Goal: Transaction & Acquisition: Purchase product/service

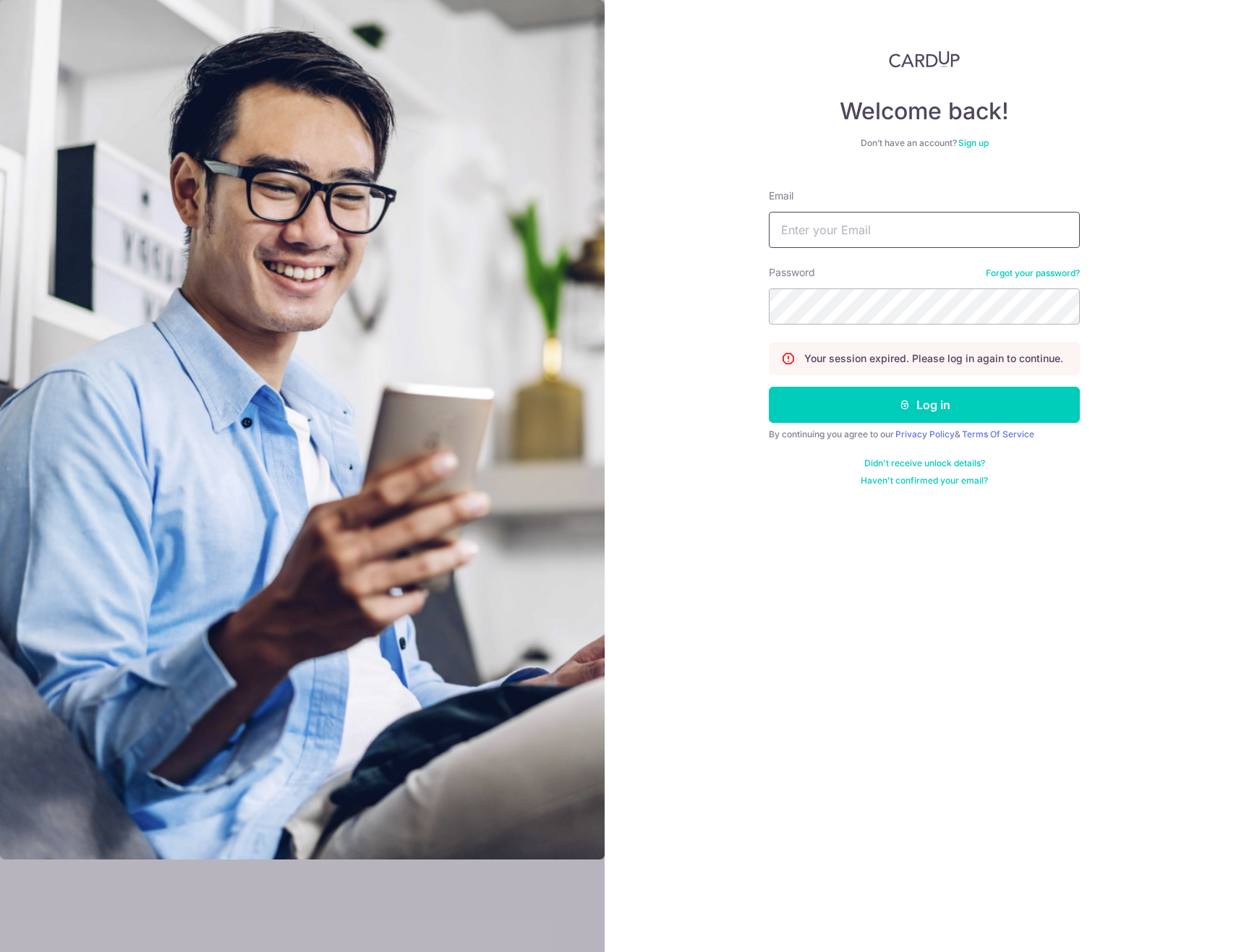
type input "[EMAIL_ADDRESS][DOMAIN_NAME]"
click at [924, 405] on button "Log in" at bounding box center [924, 405] width 311 height 36
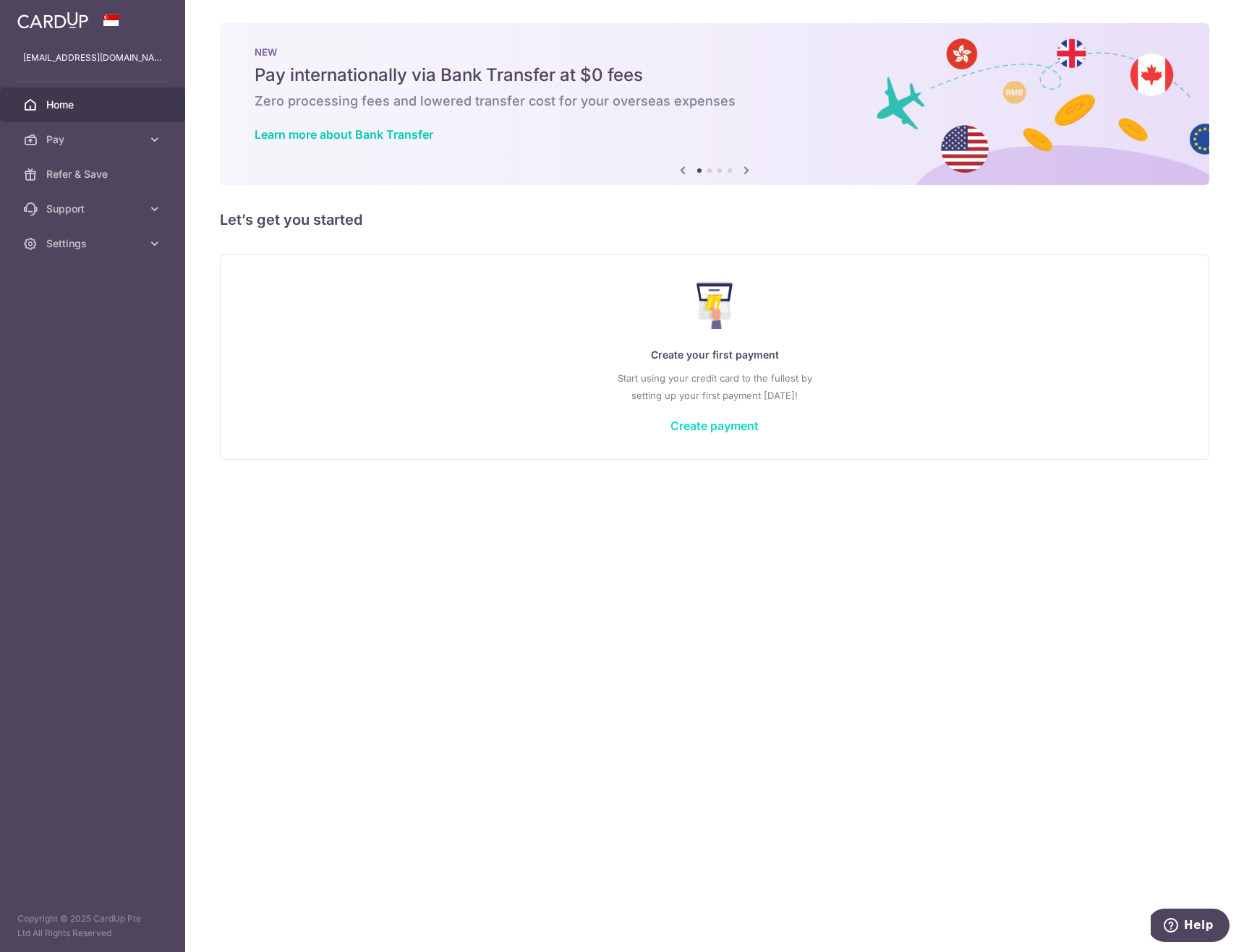
click at [702, 428] on link "Create payment" at bounding box center [714, 426] width 88 height 15
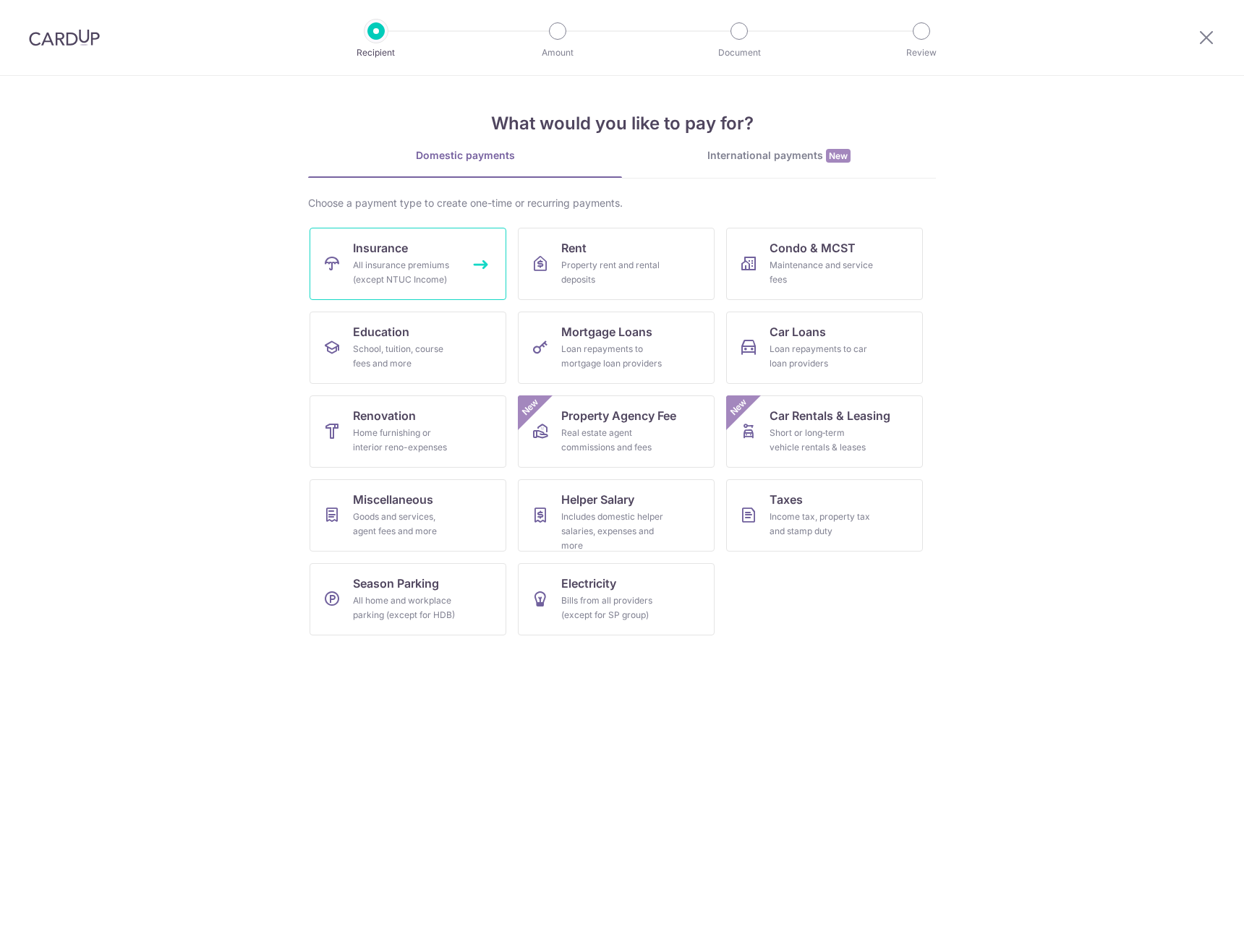
click at [436, 269] on div "All insurance premiums (except NTUC Income)" at bounding box center [405, 273] width 104 height 29
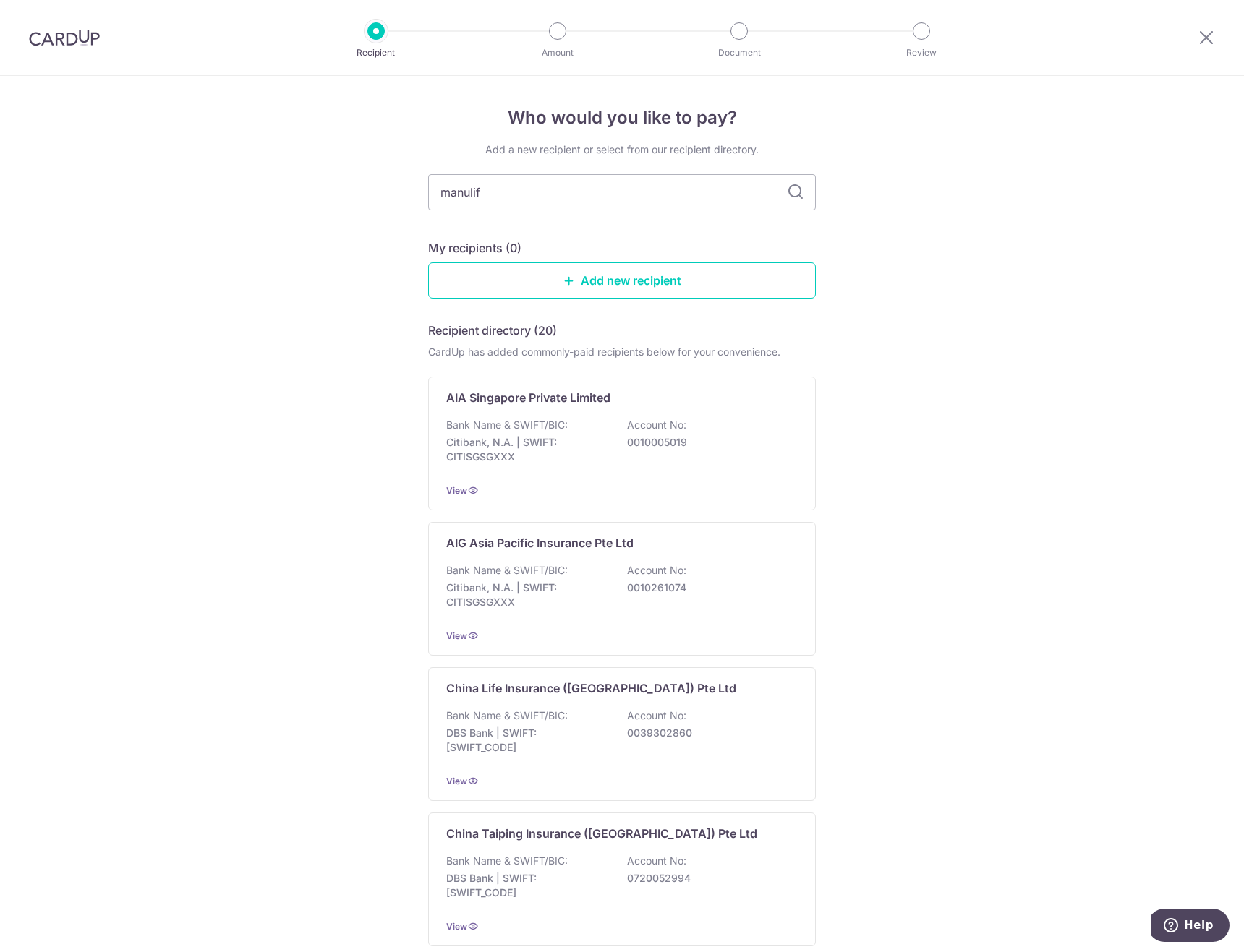
type input "manulife"
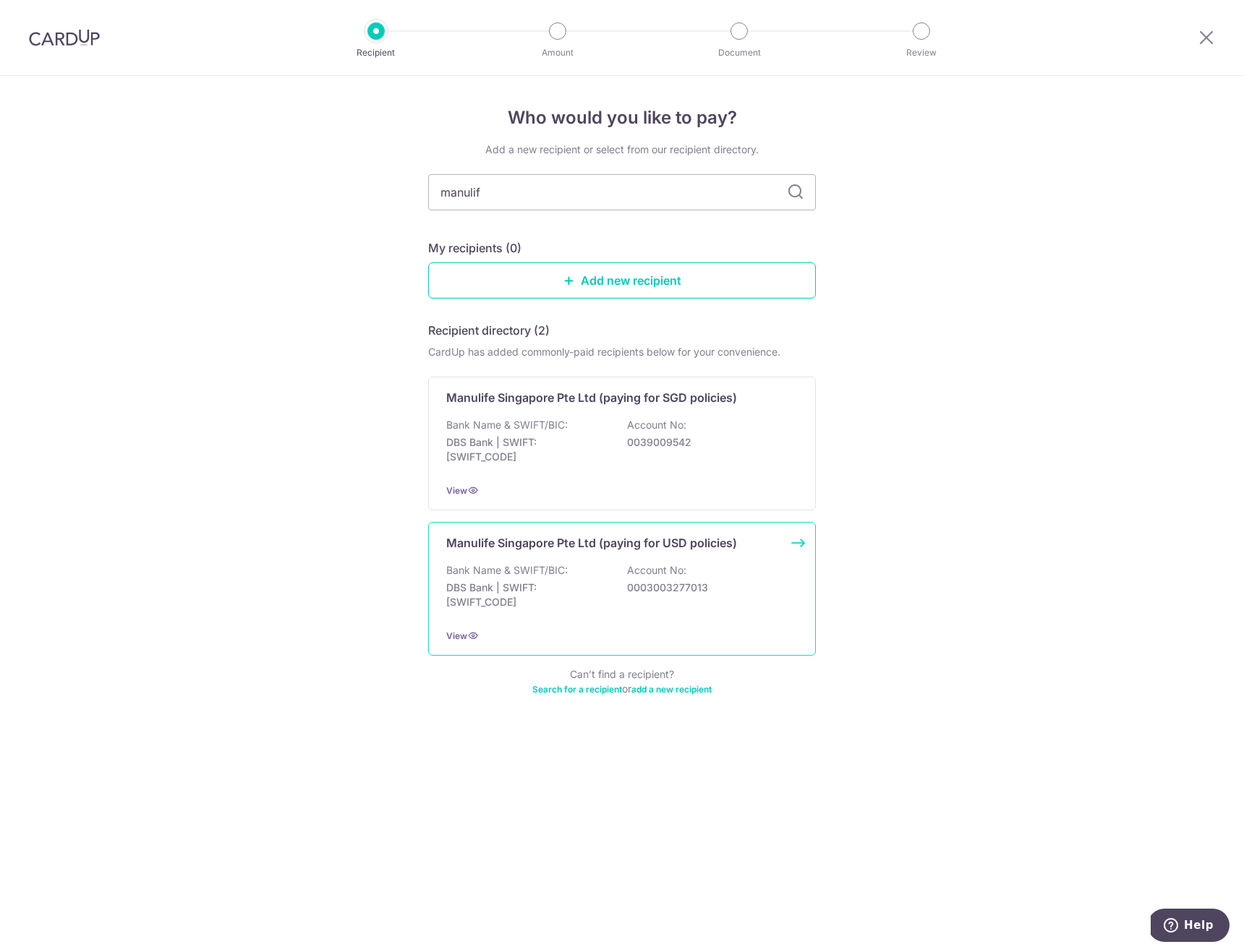
click at [550, 553] on div "Manulife Singapore Pte Ltd (paying for USD policies) Bank Name & SWIFT/BIC: DBS…" at bounding box center [622, 589] width 388 height 134
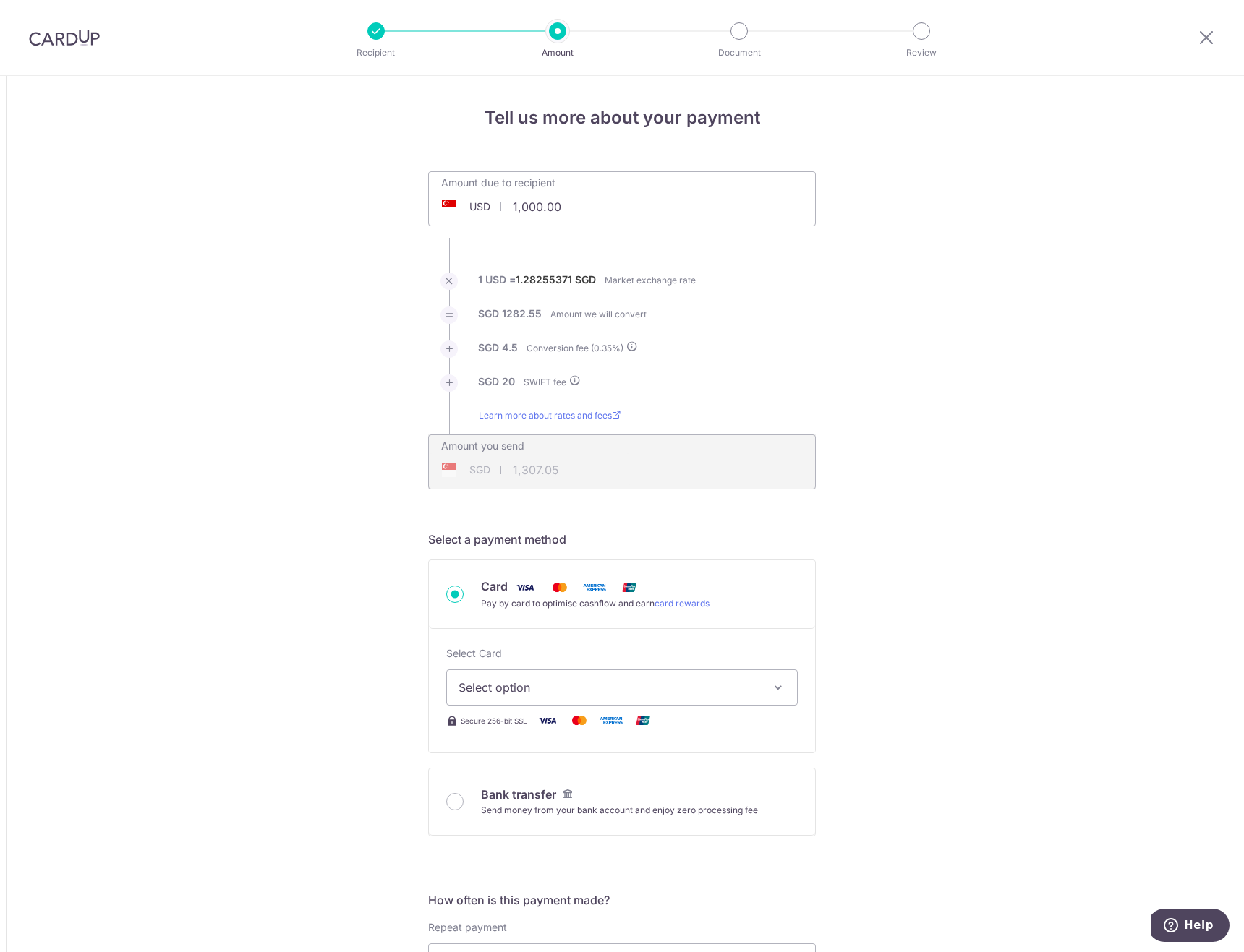
drag, startPoint x: 571, startPoint y: 207, endPoint x: 448, endPoint y: 195, distance: 123.6
click at [451, 199] on input "1,000.00" at bounding box center [540, 207] width 224 height 33
type input "50000"
type input "64,372.15"
type input "50,000.00"
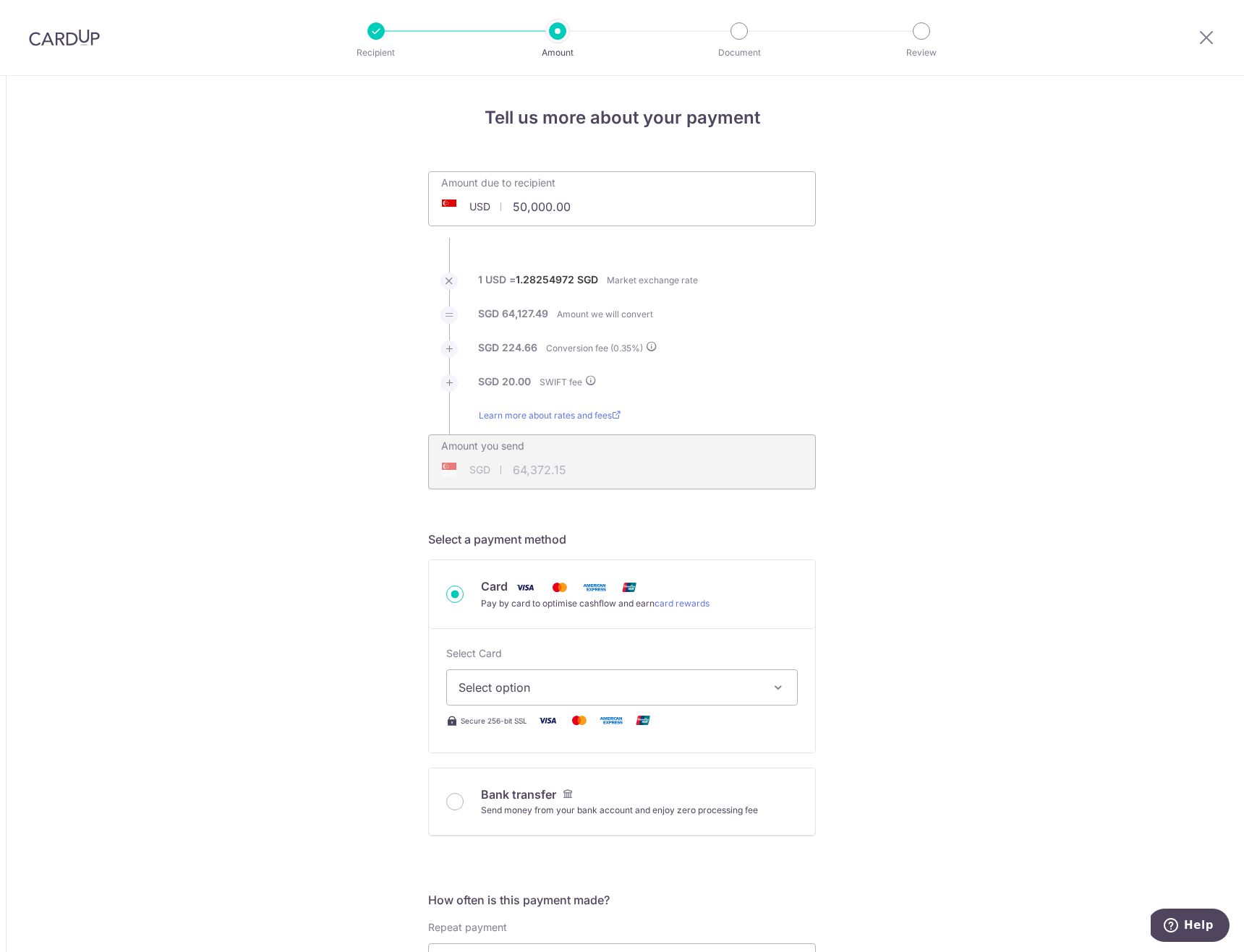
scroll to position [1, 0]
click at [530, 690] on span "Select option" at bounding box center [609, 686] width 301 height 17
type input "64,371.70"
click at [521, 724] on span "Add credit card" at bounding box center [635, 728] width 301 height 15
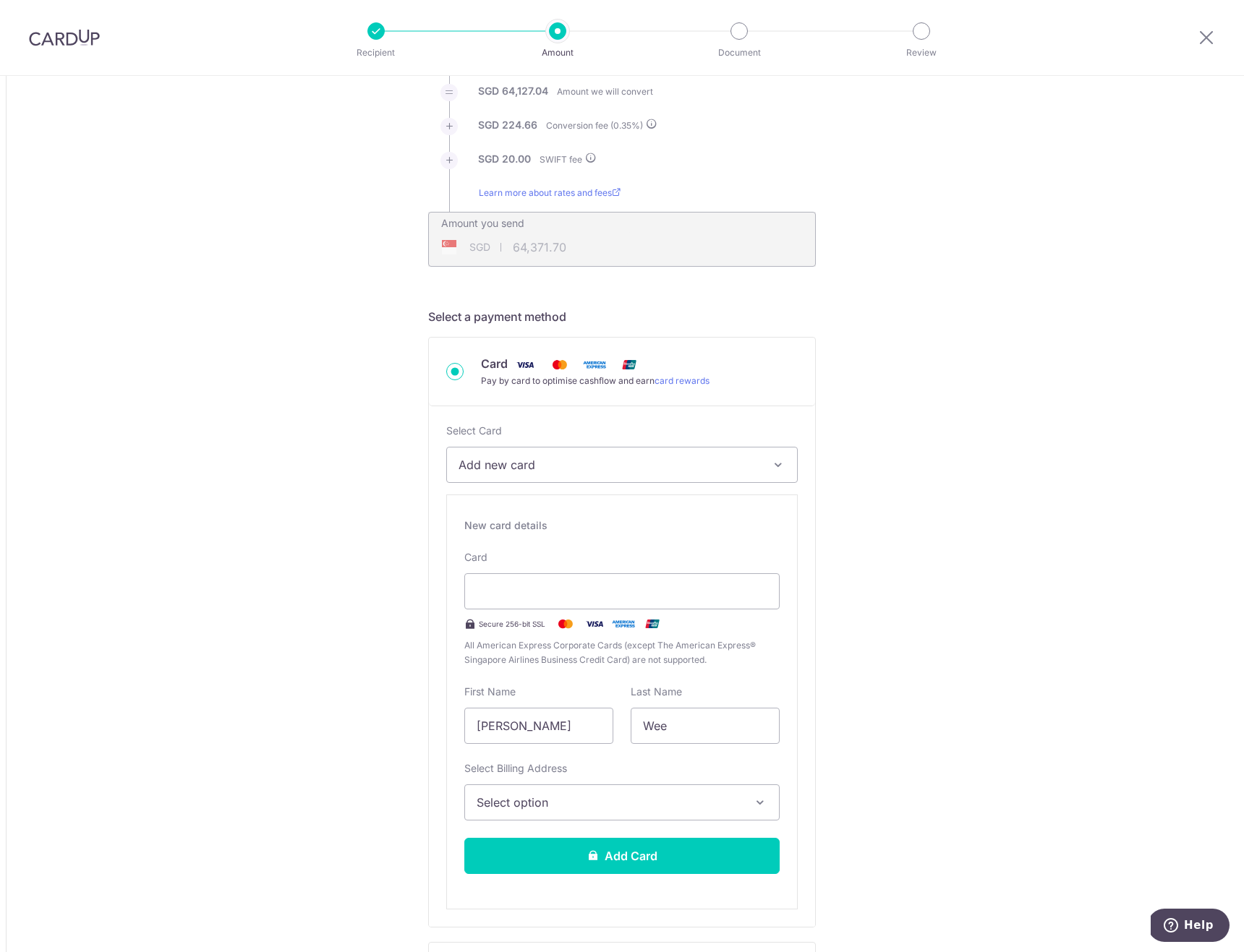
scroll to position [235, 0]
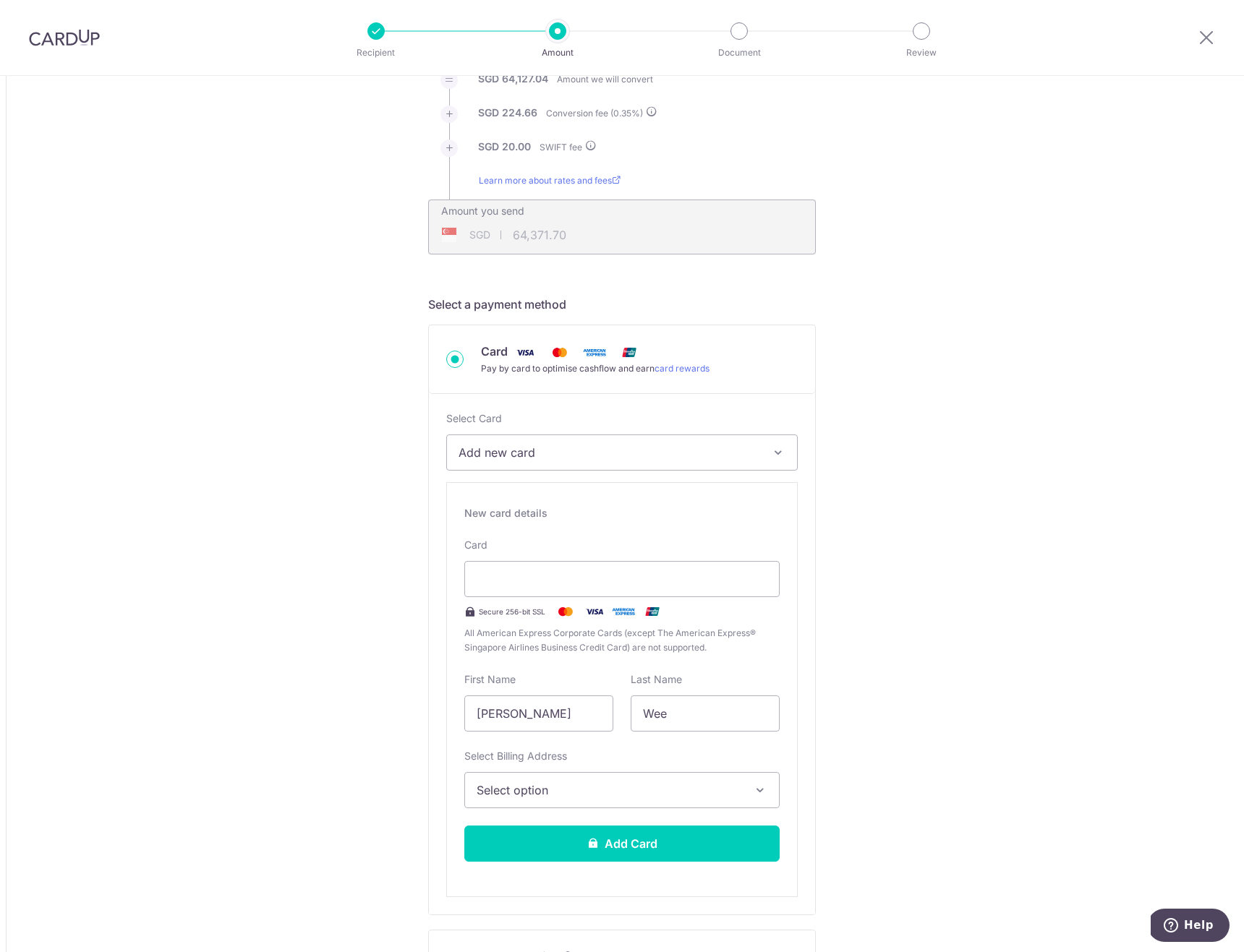
click at [624, 798] on span "Select option" at bounding box center [609, 790] width 265 height 17
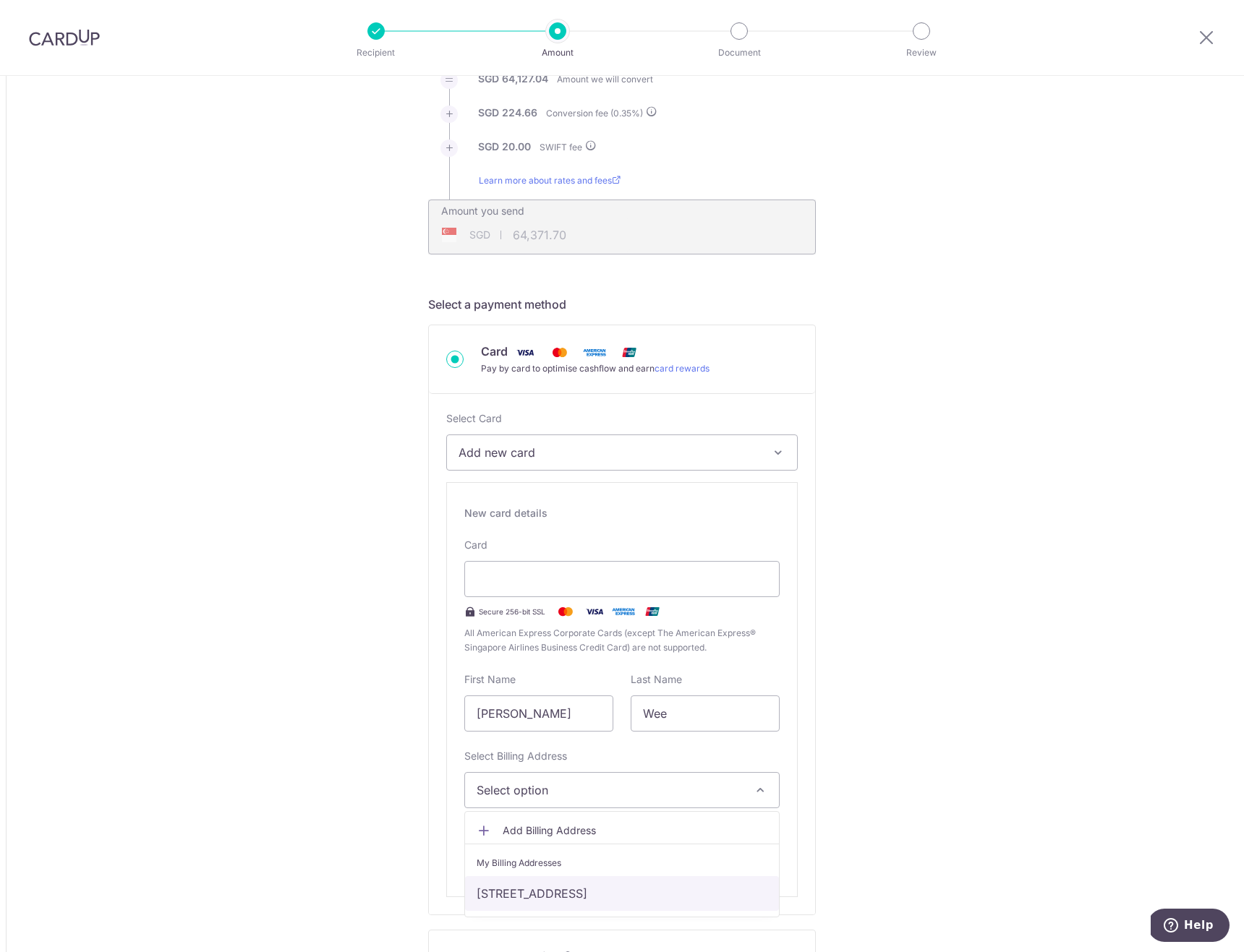
click at [605, 883] on link "[STREET_ADDRESS]" at bounding box center [622, 893] width 314 height 35
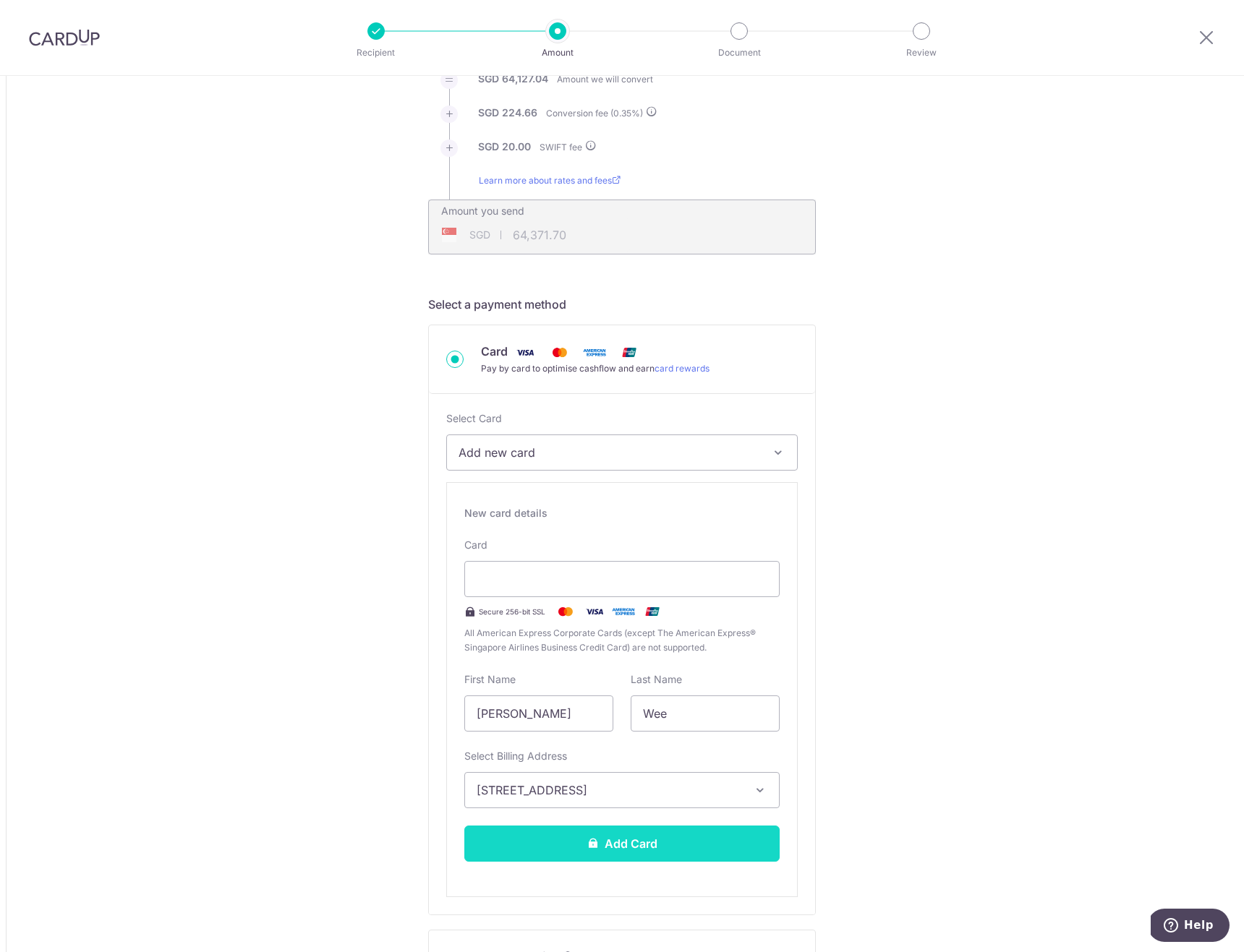
click at [613, 847] on button "Add Card" at bounding box center [622, 844] width 315 height 36
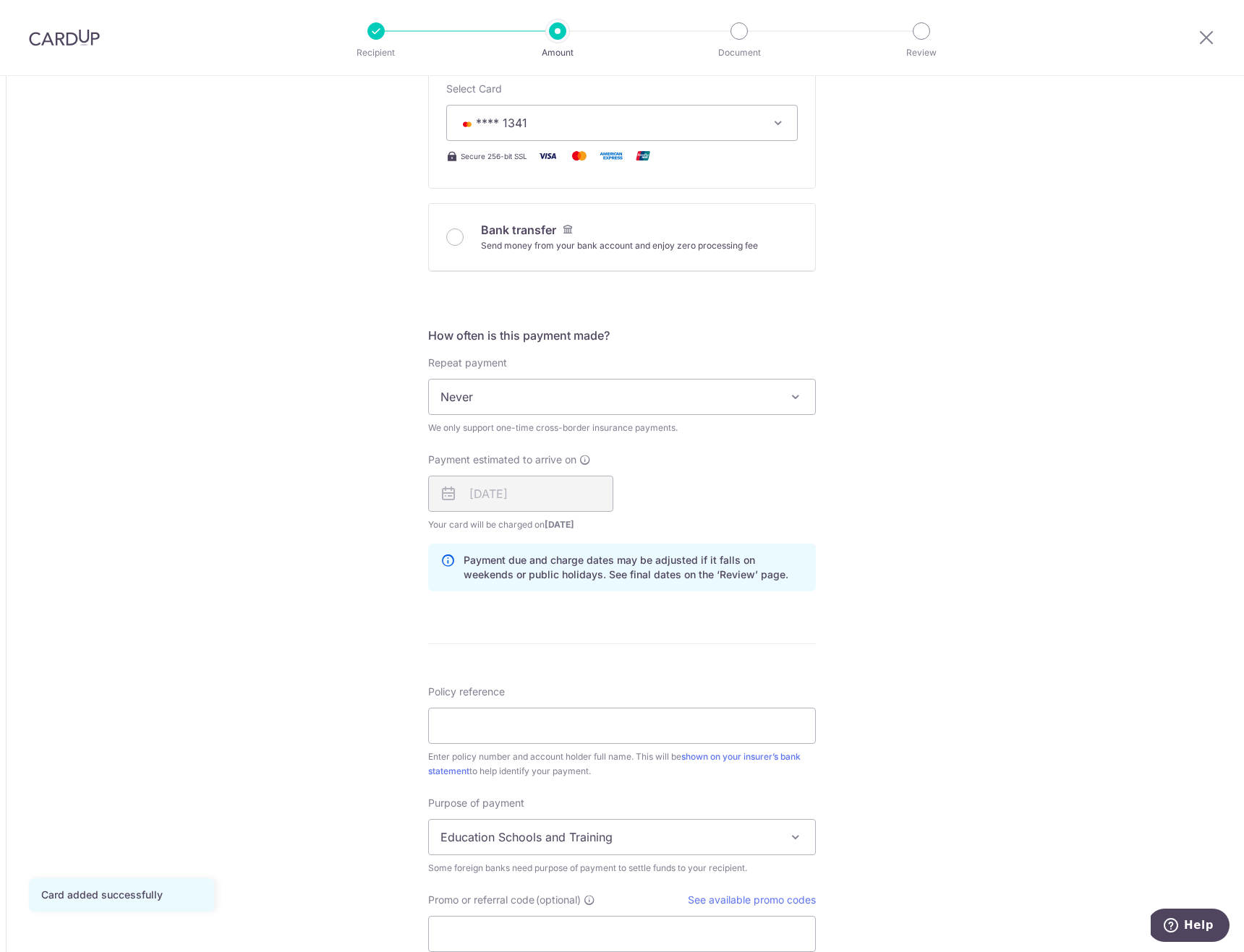
scroll to position [569, 0]
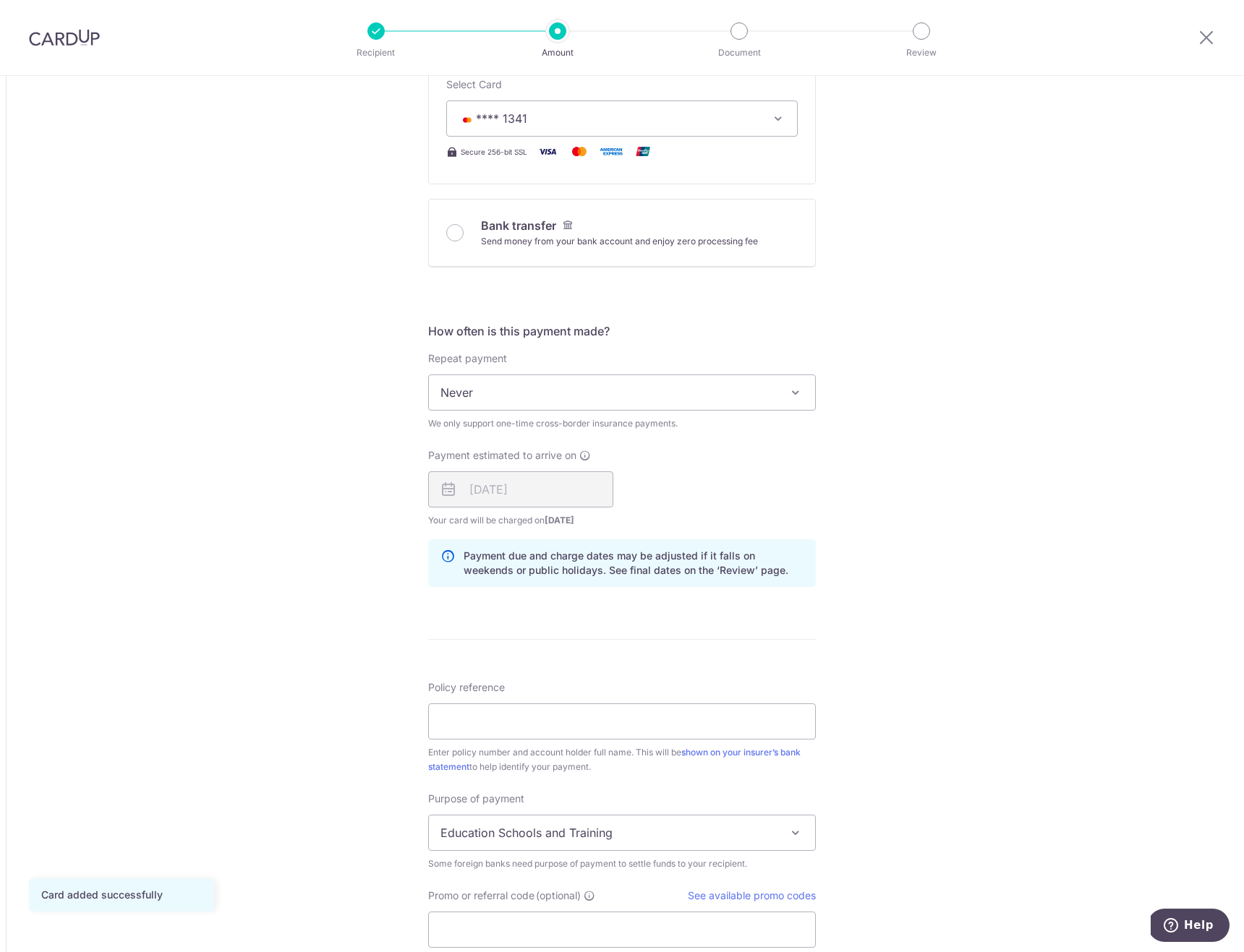
click at [677, 403] on span "Never" at bounding box center [622, 392] width 386 height 35
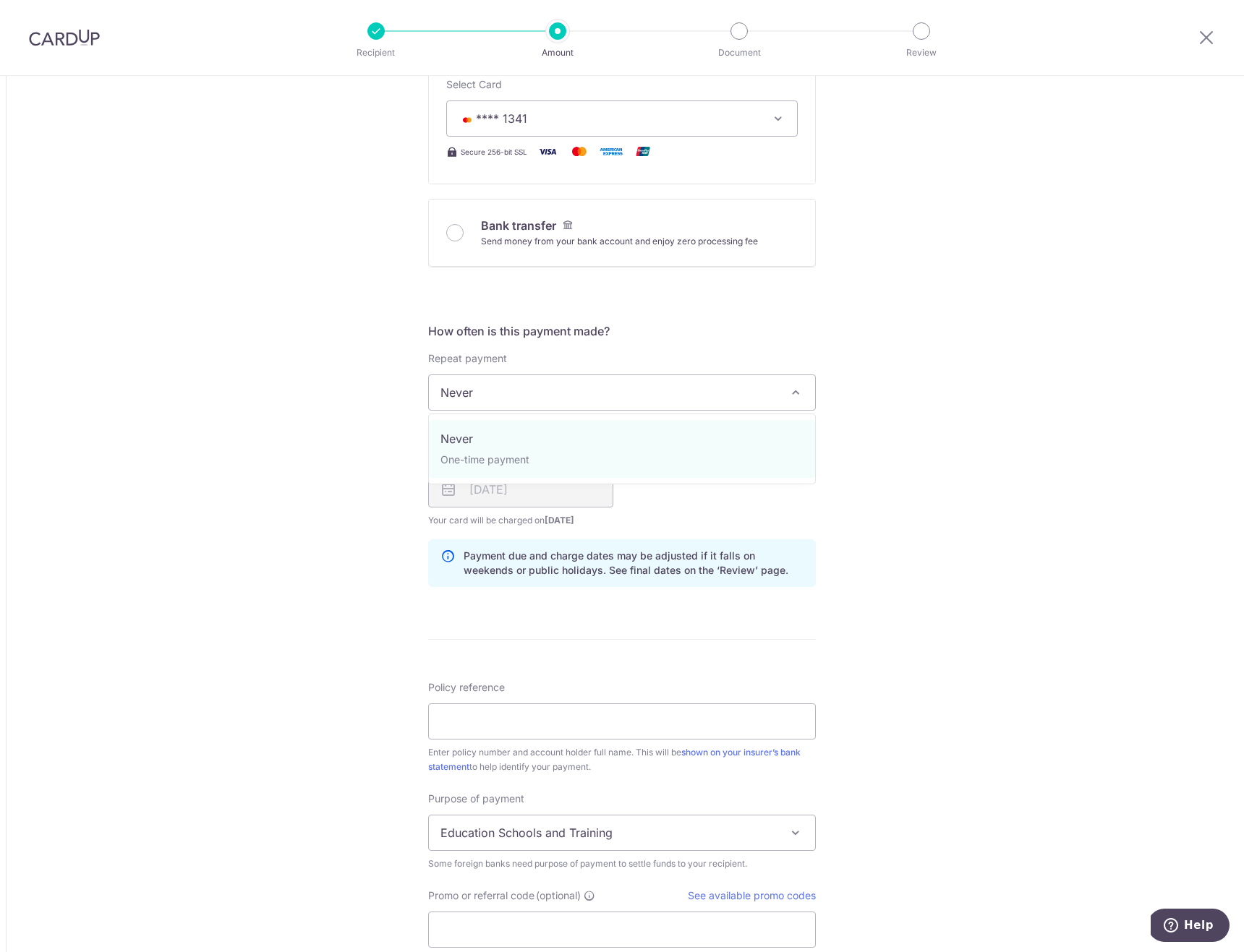
click at [911, 359] on div "Tell us more about your payment Amount due to recipient USD 50,000.00 50000 1 U…" at bounding box center [622, 376] width 1244 height 1740
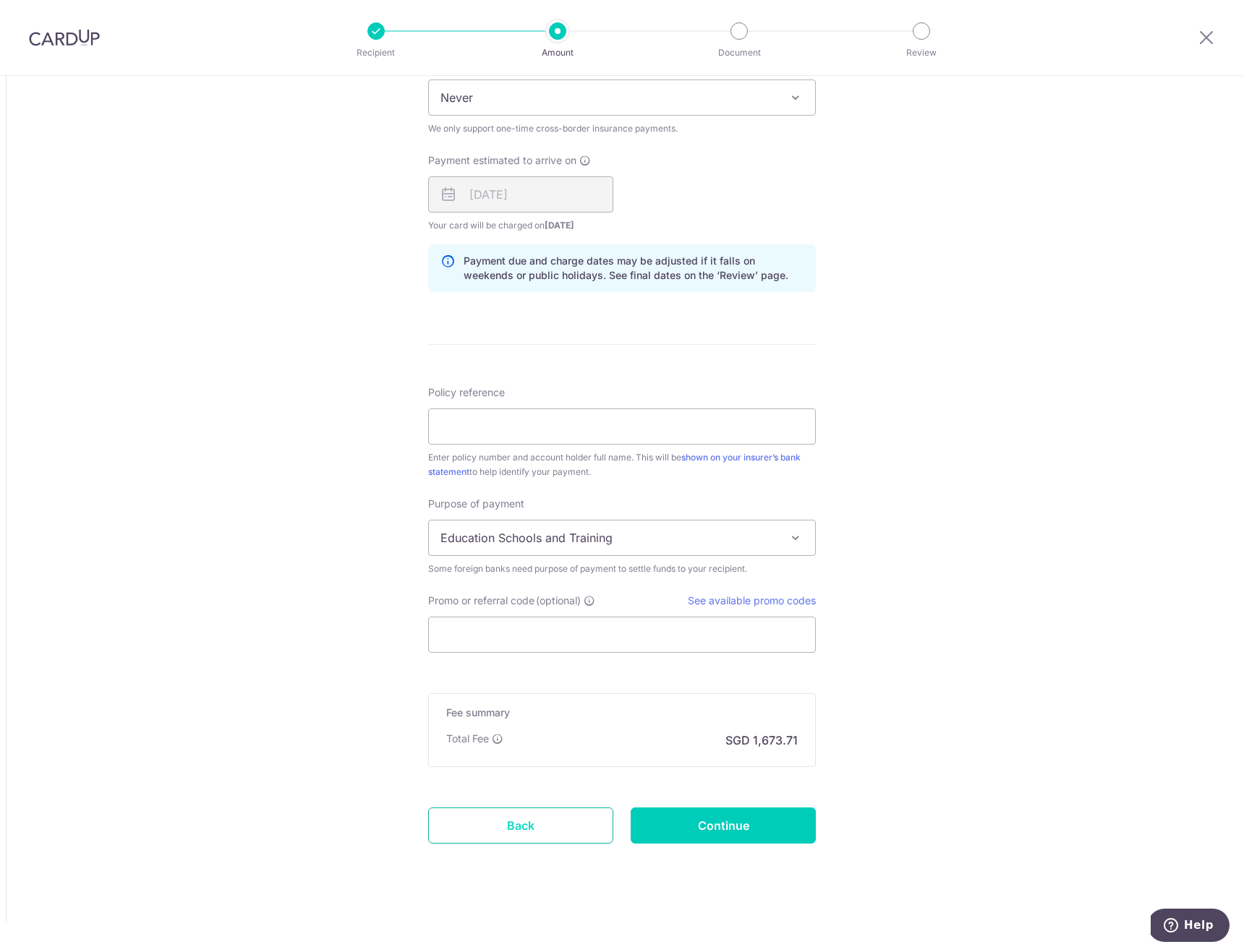
scroll to position [864, 0]
click at [612, 640] on input "Promo or referral code (optional)" at bounding box center [622, 635] width 388 height 36
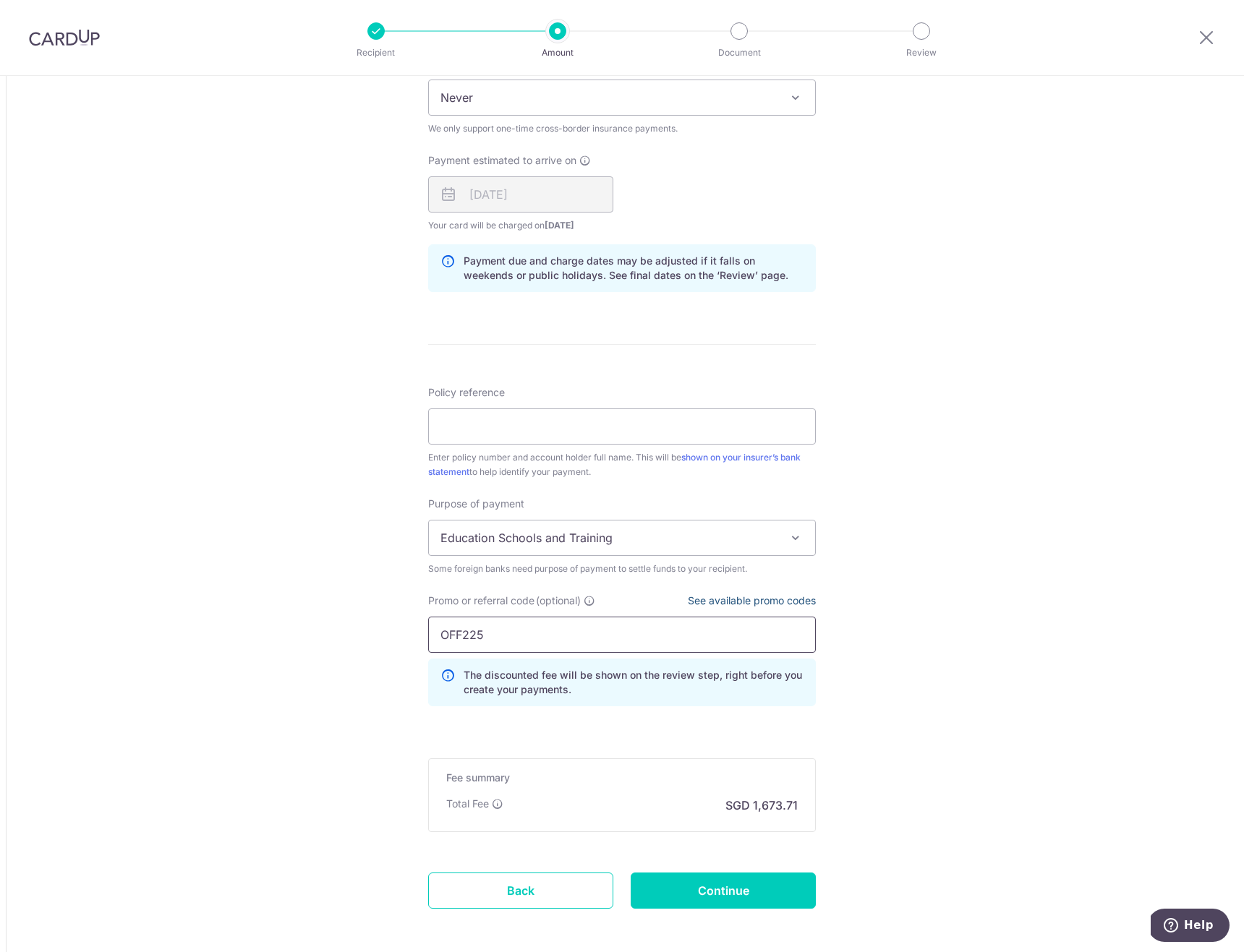
type input "OFF225"
click at [700, 603] on link "See available promo codes" at bounding box center [752, 600] width 128 height 12
click at [945, 699] on div "Tell us more about your payment Amount due to recipient USD 50,000.00 50000 1 U…" at bounding box center [622, 115] width 1244 height 1805
click at [570, 640] on input "OFF225" at bounding box center [622, 635] width 388 height 36
click button "Add Card" at bounding box center [0, 0] width 0 height 0
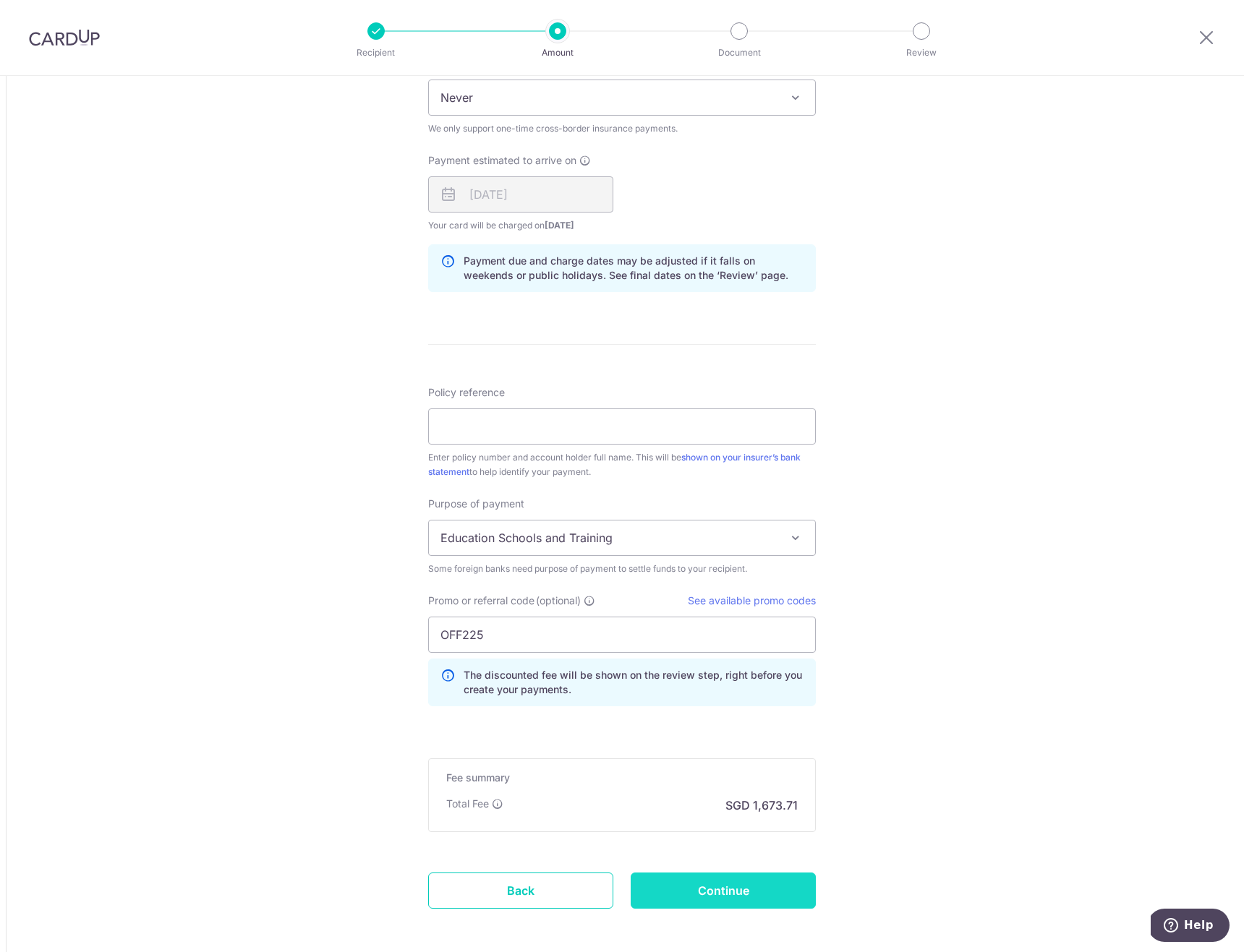
click at [696, 887] on input "Continue" at bounding box center [723, 891] width 185 height 36
type input "Create Schedule"
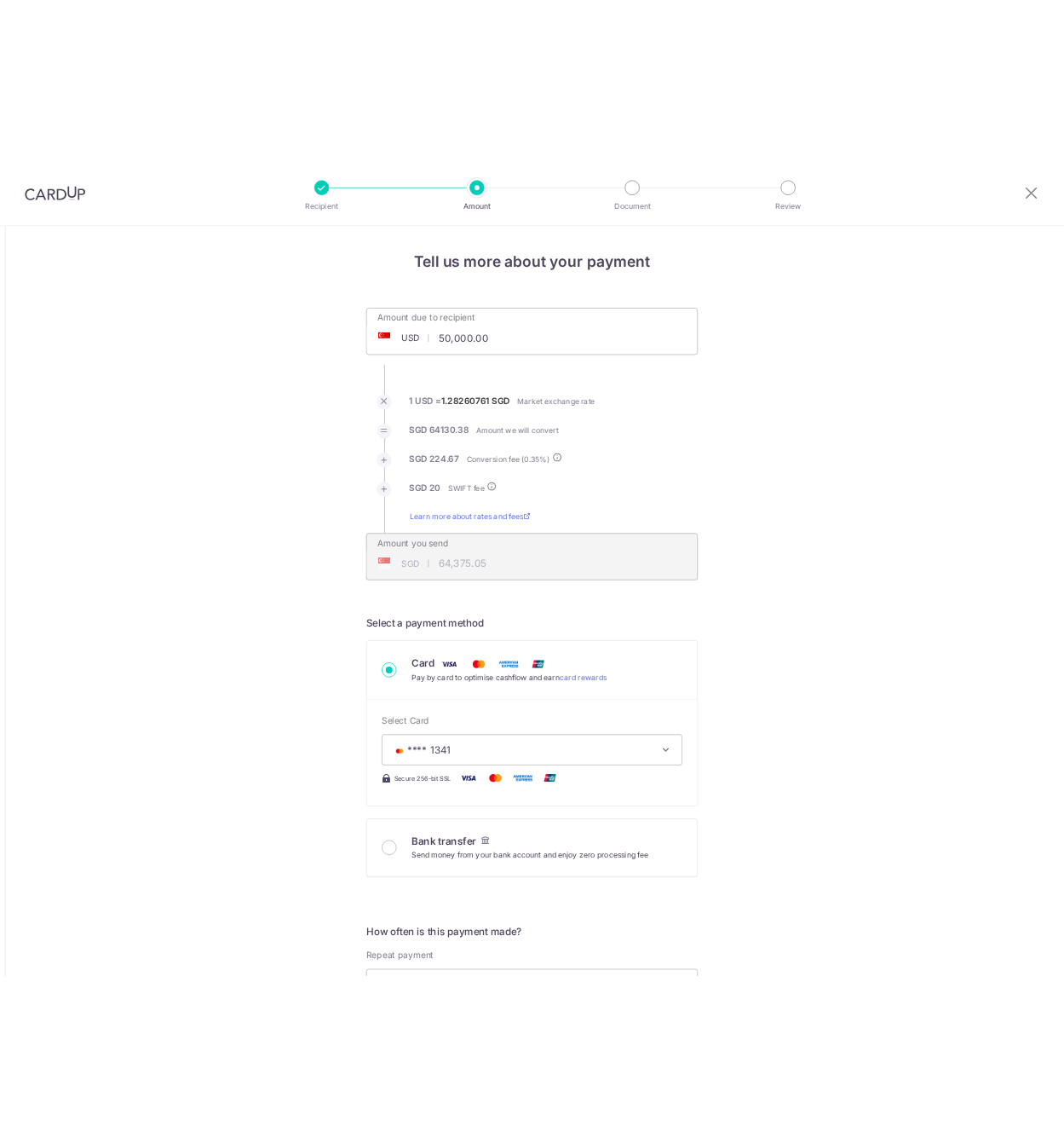
scroll to position [1119, 0]
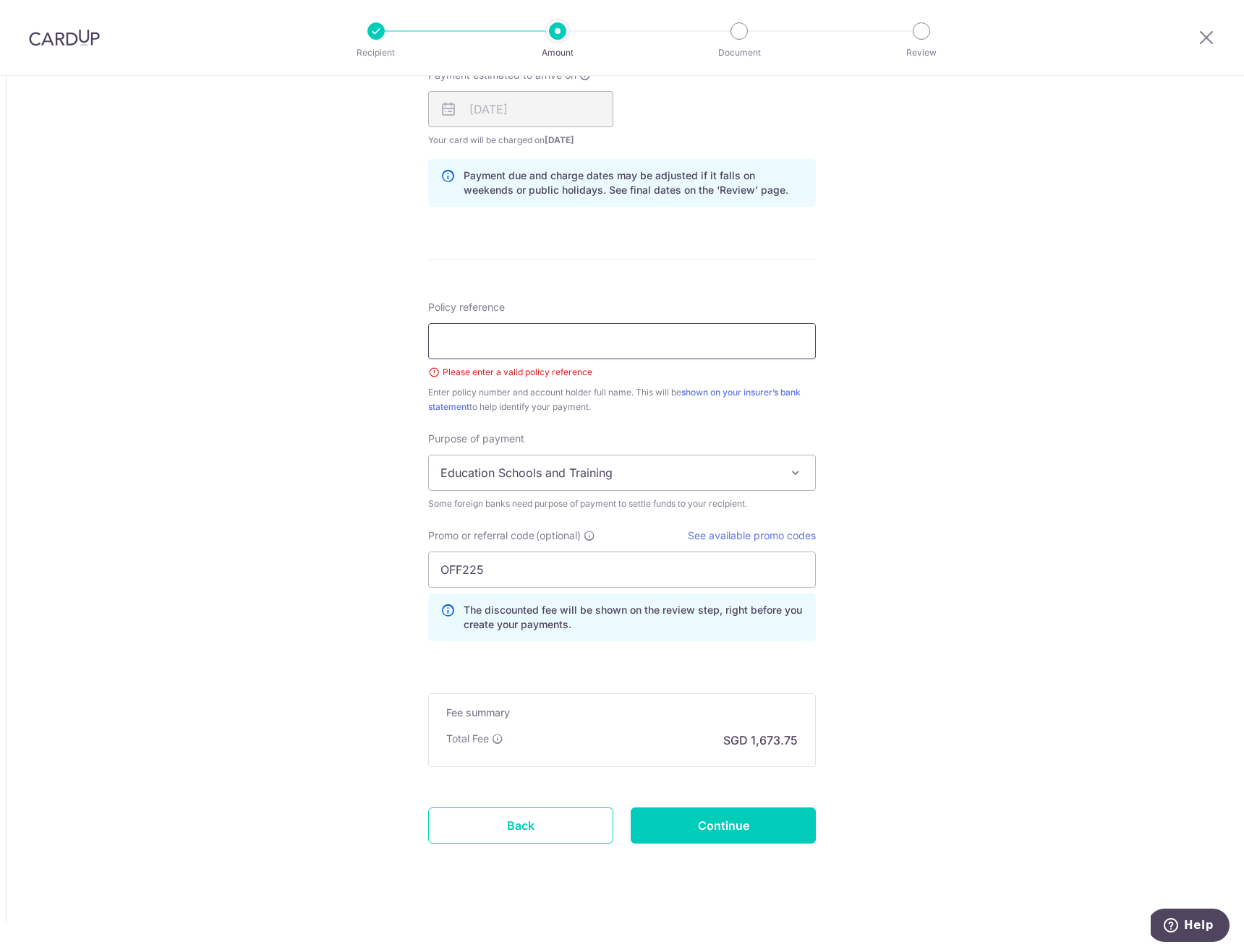
click at [514, 333] on input "Policy reference" at bounding box center [622, 341] width 388 height 36
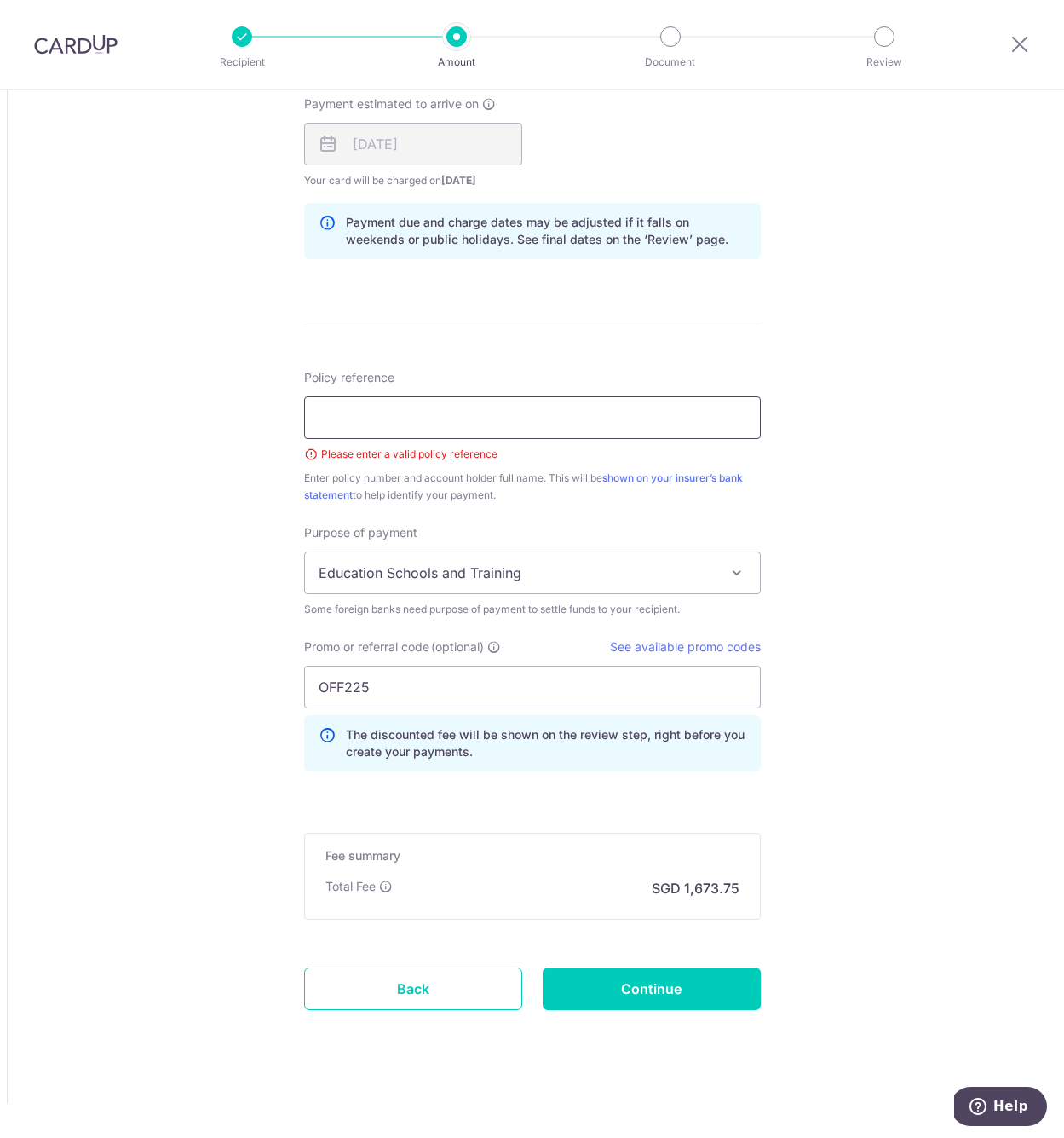
scroll to position [1104, 0]
type input "1499295396"
click at [216, 436] on div "Tell us more about your payment Amount due to recipient USD 50,000.00 50000 1 U…" at bounding box center [532, 61] width 1064 height 2151
click at [660, 970] on input "Continue" at bounding box center [651, 988] width 218 height 43
type input "Create Schedule"
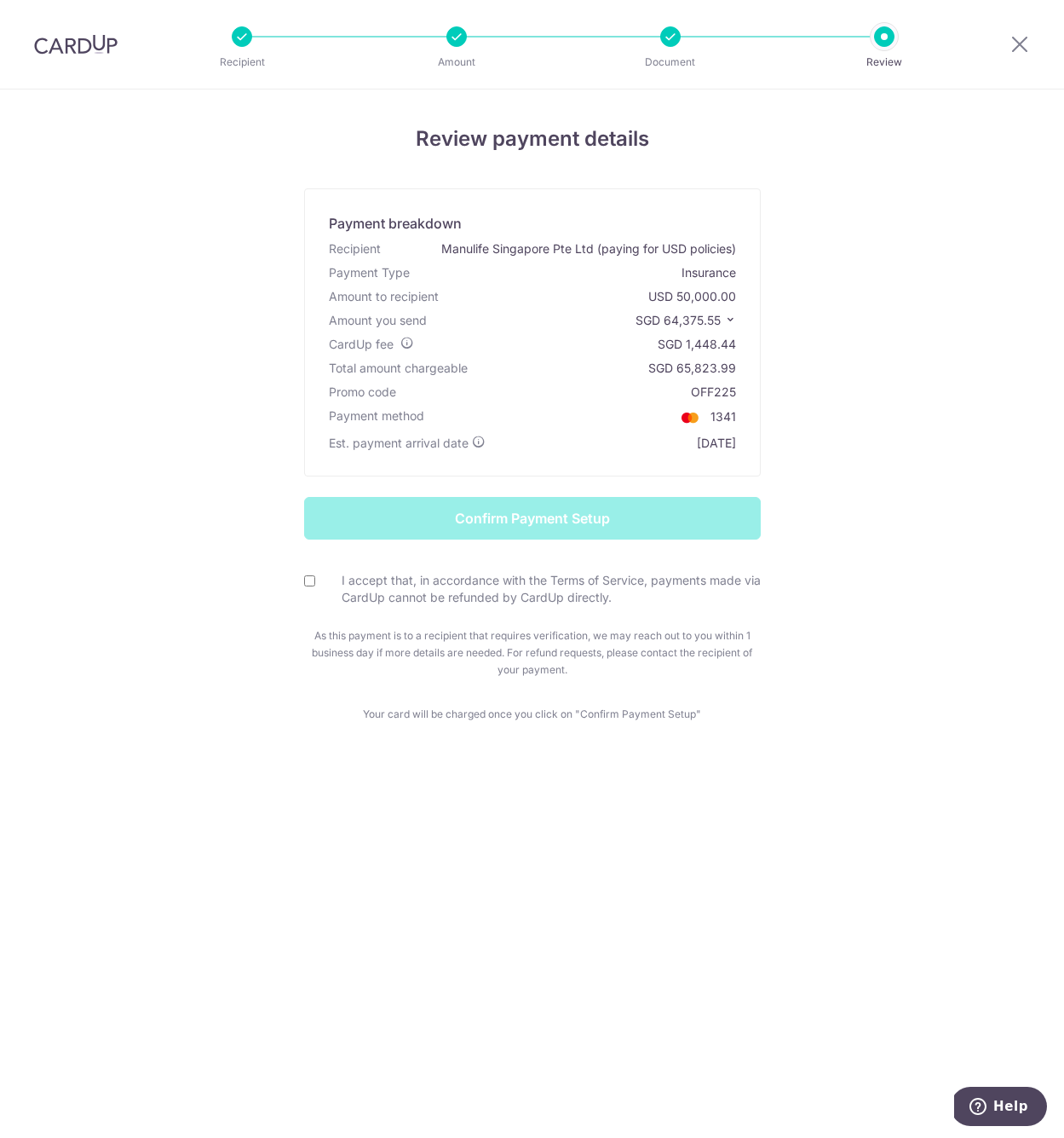
click at [721, 316] on span "SGD 64,375.55" at bounding box center [679, 320] width 86 height 14
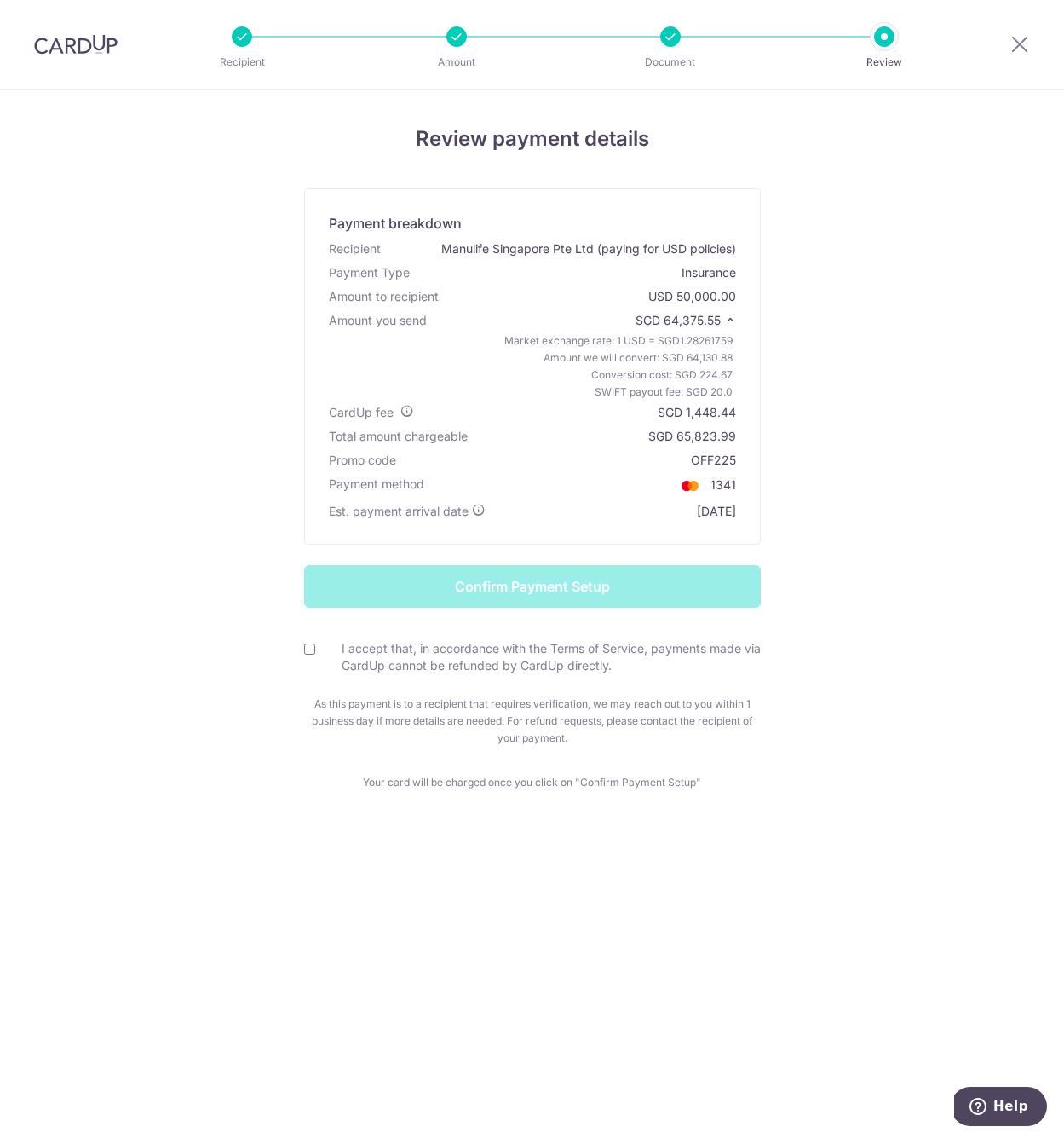
click at [306, 648] on input "I accept that, in accordance with the Terms of Service, payments made via CardU…" at bounding box center [310, 649] width 11 height 11
checkbox input "true"
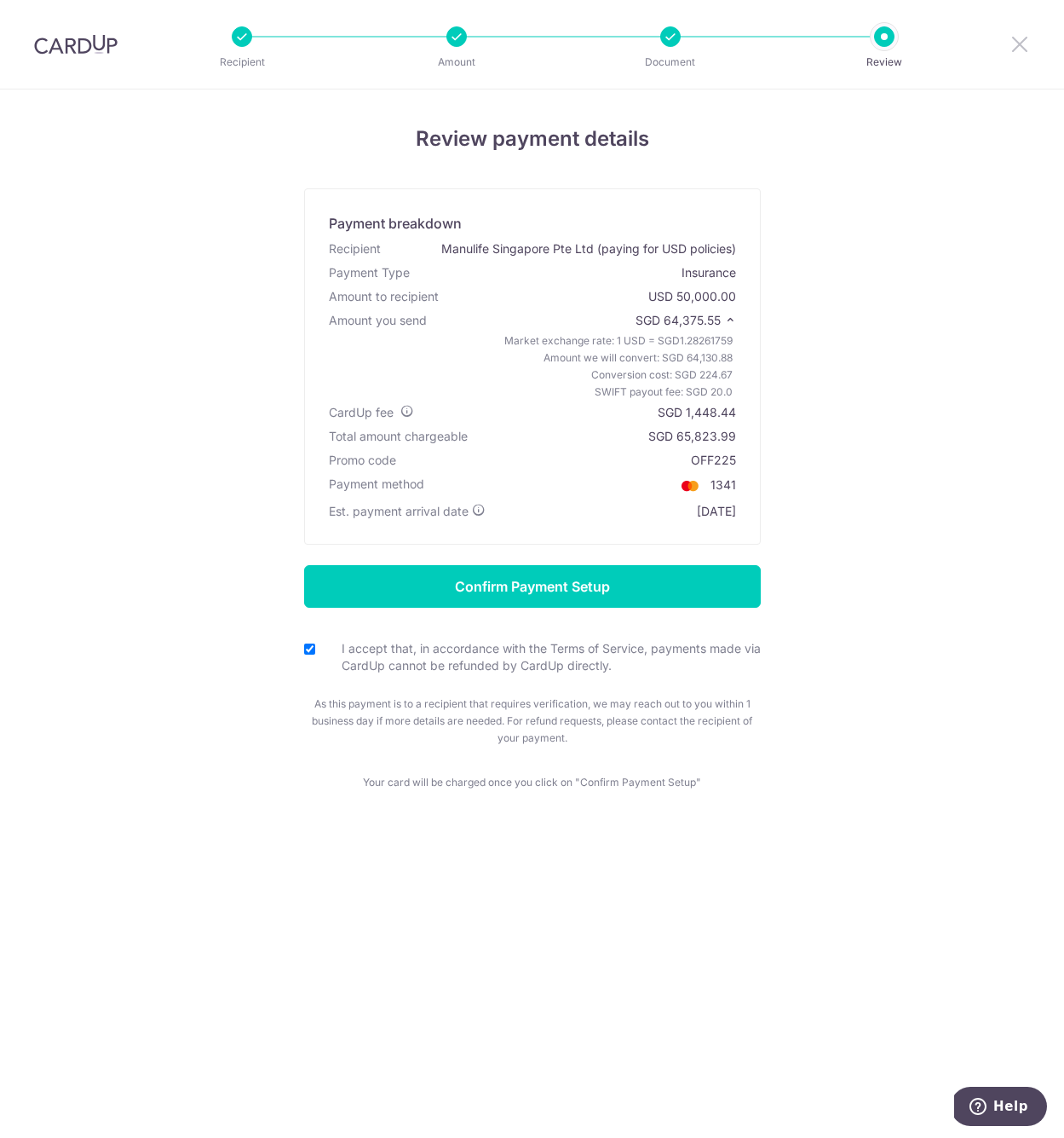
click at [1018, 41] on icon at bounding box center [1019, 44] width 20 height 21
